Goal: Find specific page/section: Find specific page/section

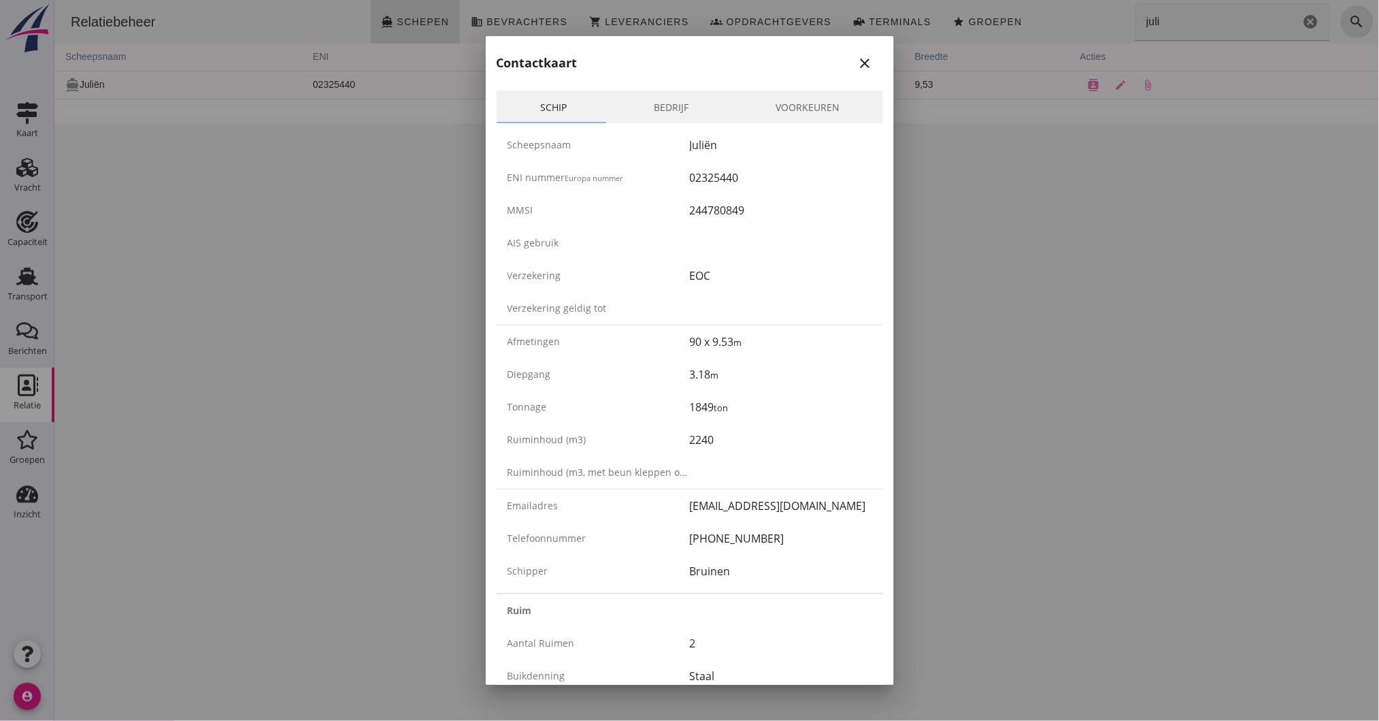
scroll to position [2116, 0]
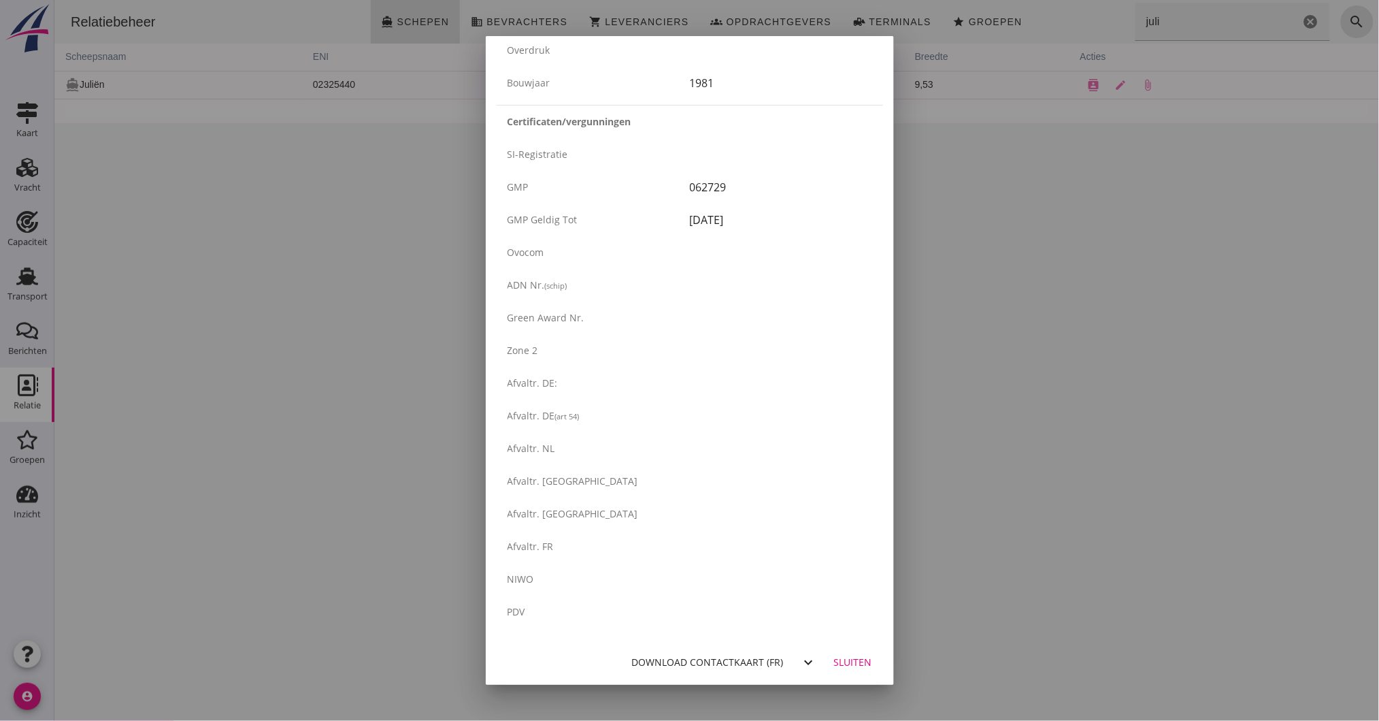
click at [834, 659] on div "Sluiten" at bounding box center [853, 662] width 38 height 14
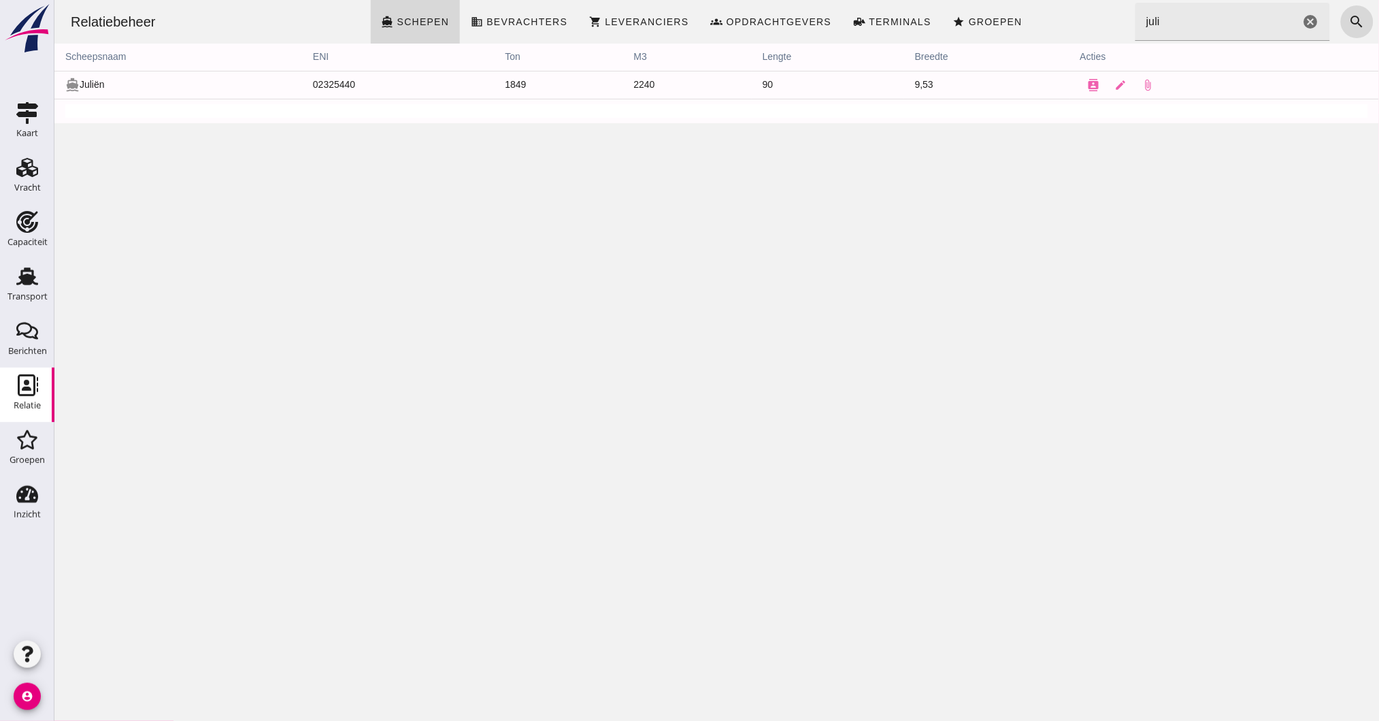
scroll to position [0, 0]
drag, startPoint x: 1115, startPoint y: 16, endPoint x: 702, endPoint y: -29, distance: 415.6
click at [702, 0] on html "Relatiebeheer directions_boat Schepen business Bevrachters shopping_cart Levera…" at bounding box center [716, 360] width 1325 height 721
type input "mirae"
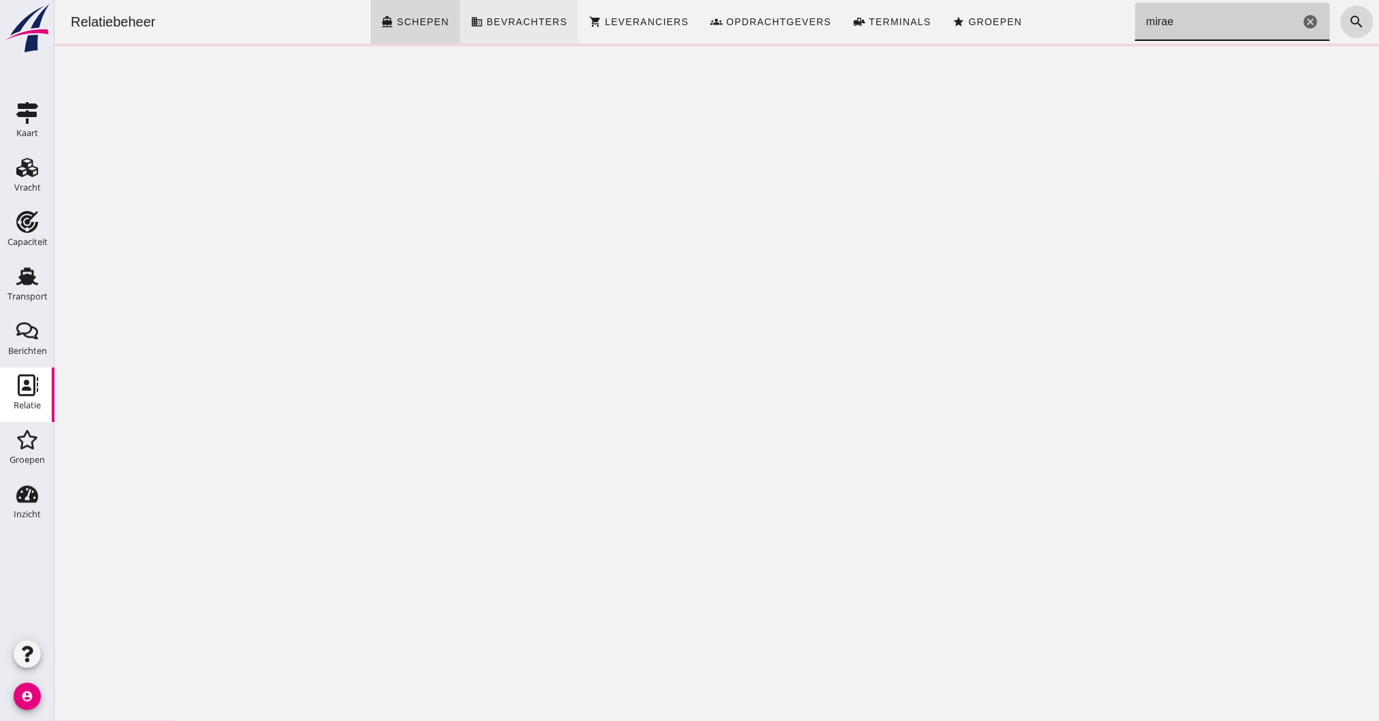
click at [1303, 18] on icon "cancel" at bounding box center [1311, 22] width 16 height 16
click at [1170, 26] on input "mirae" at bounding box center [1217, 22] width 165 height 38
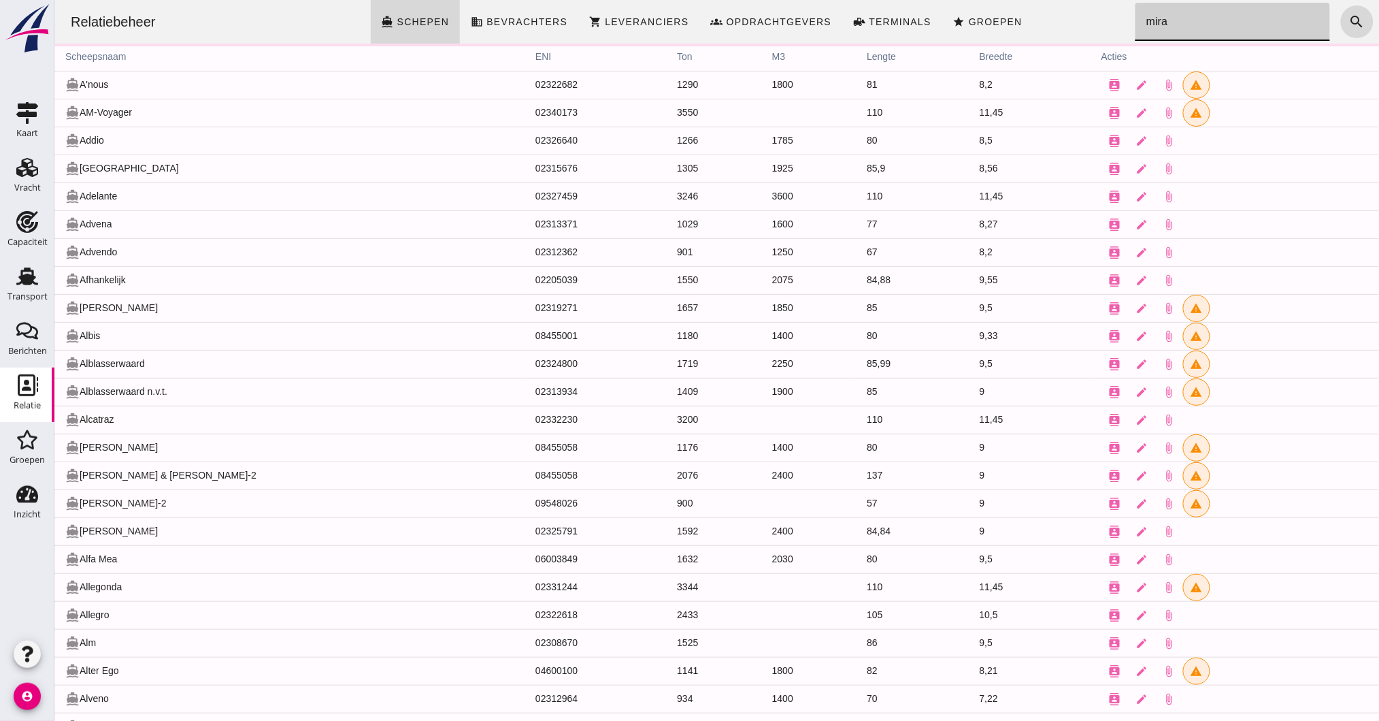
click at [1171, 22] on input "mira" at bounding box center [1228, 22] width 186 height 38
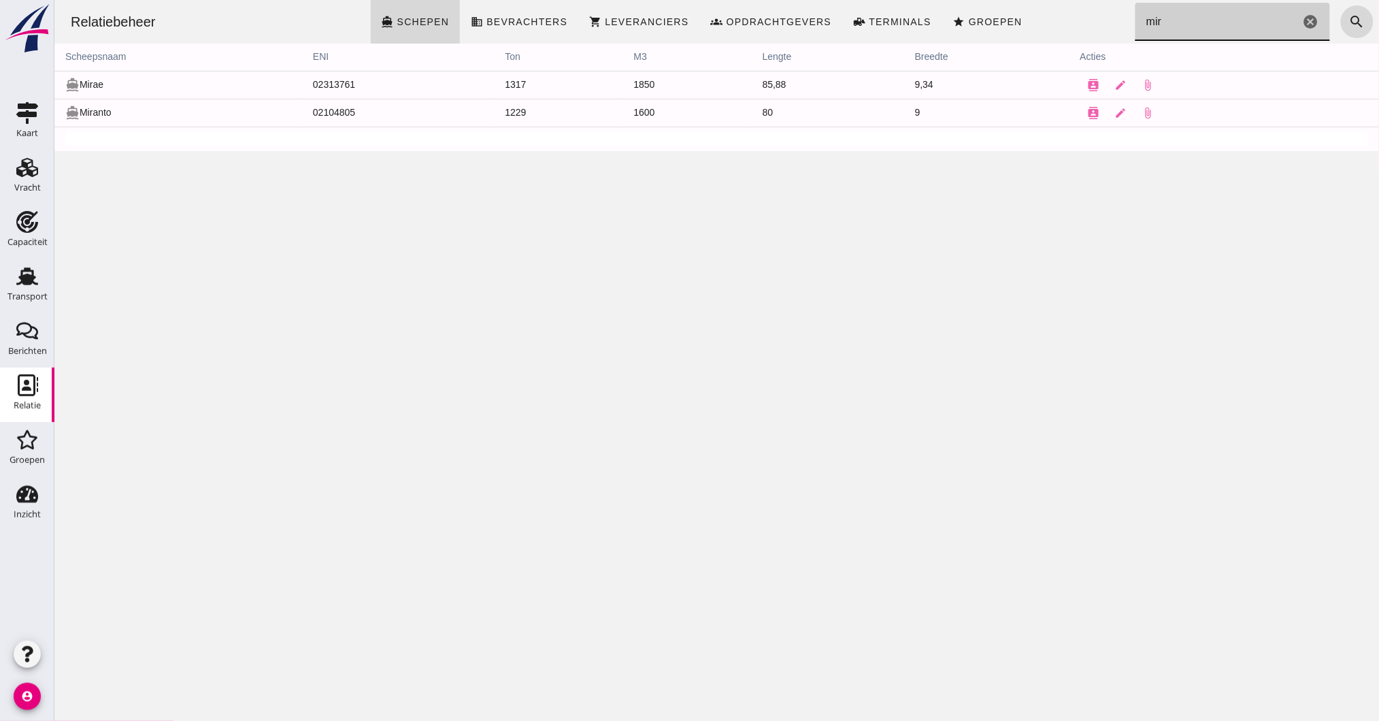
type input "mir"
click at [77, 80] on icon "directions_boat" at bounding box center [72, 85] width 14 height 14
click at [1094, 83] on td "contacts edit attach_file" at bounding box center [1224, 85] width 310 height 28
click at [1087, 81] on icon "contacts" at bounding box center [1093, 85] width 12 height 12
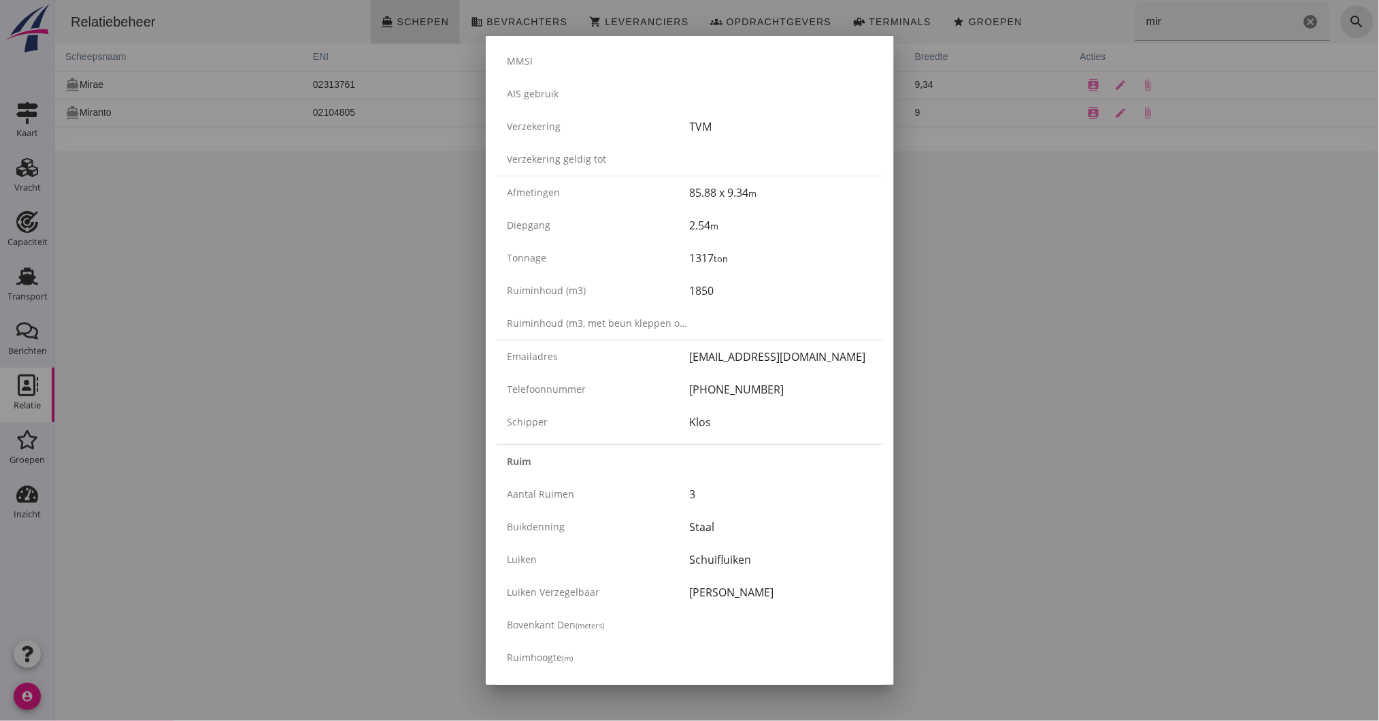
scroll to position [181, 0]
